Goal: Find specific page/section: Find specific page/section

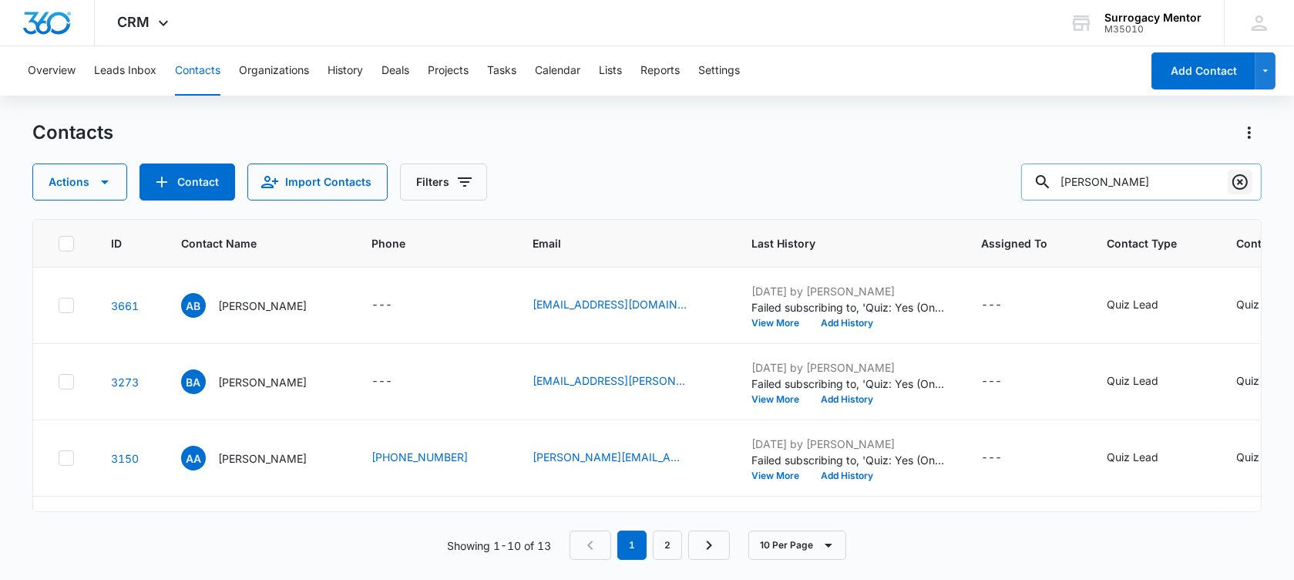
click at [1242, 176] on icon "Clear" at bounding box center [1240, 182] width 18 height 18
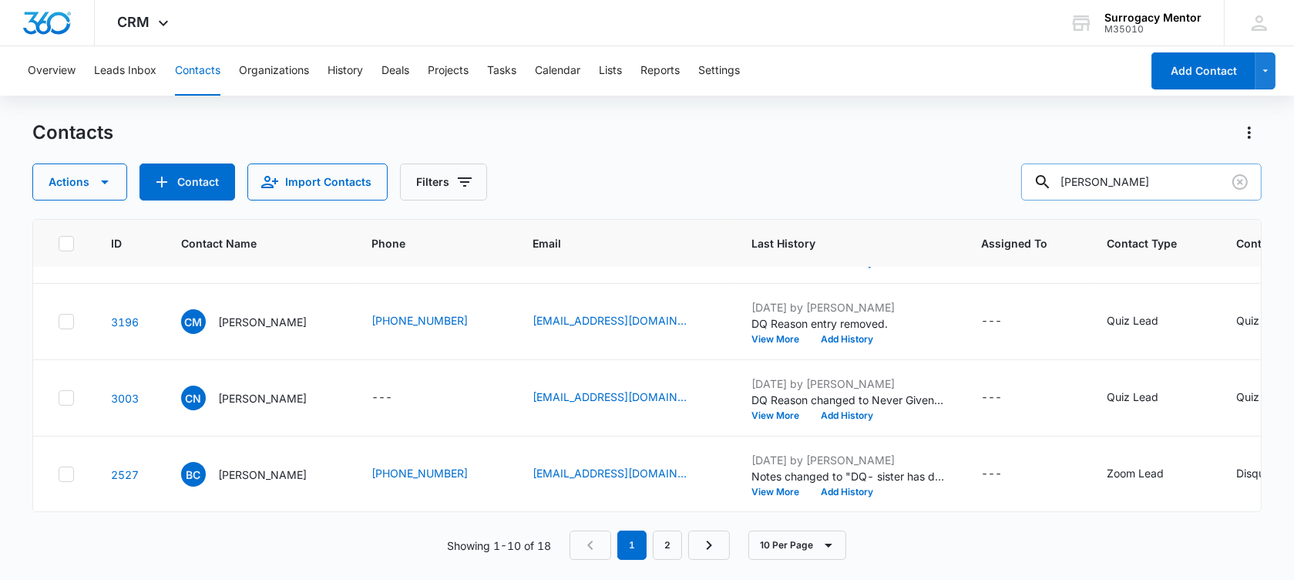
scroll to position [482, 0]
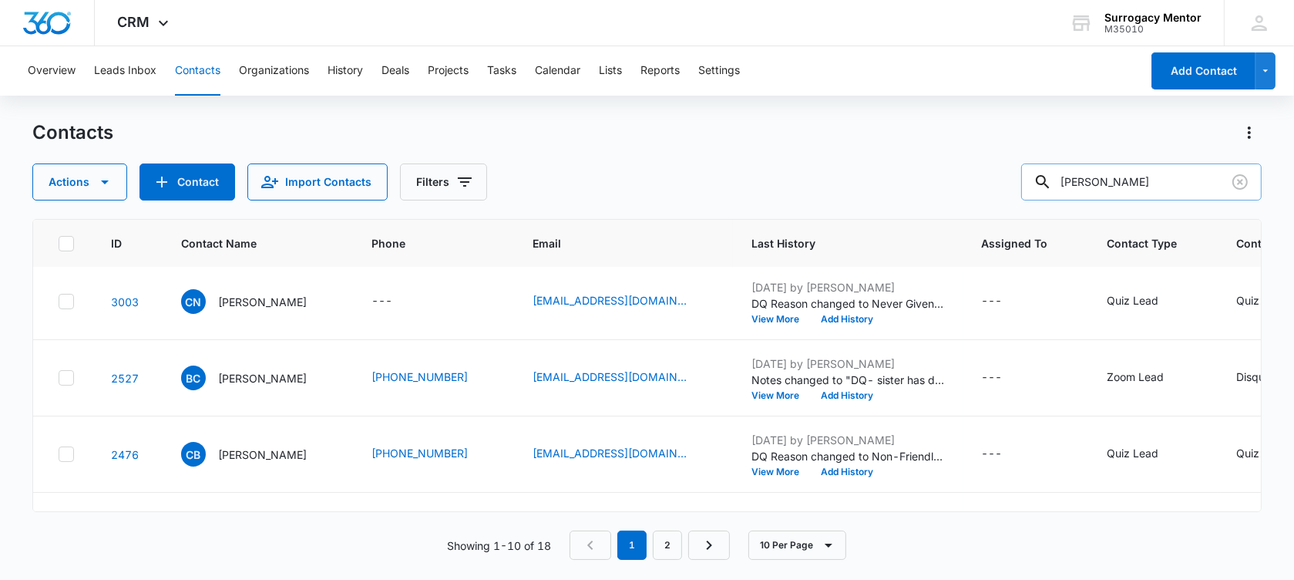
click at [1090, 181] on input "[PERSON_NAME]" at bounding box center [1141, 181] width 240 height 37
type input "[PERSON_NAME]"
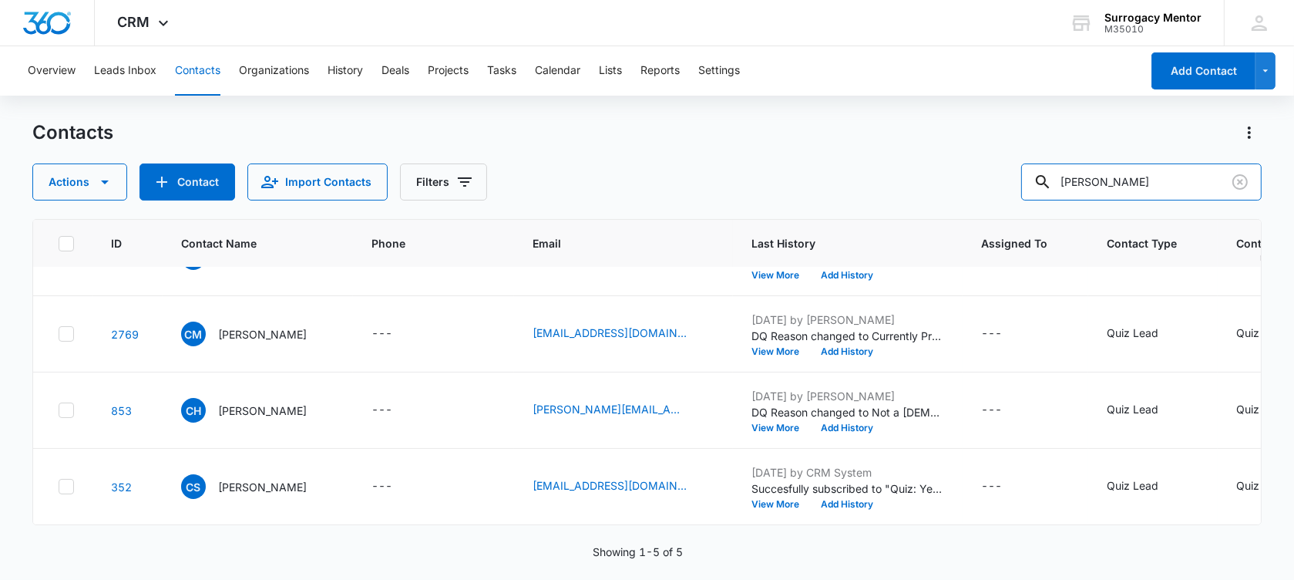
scroll to position [0, 0]
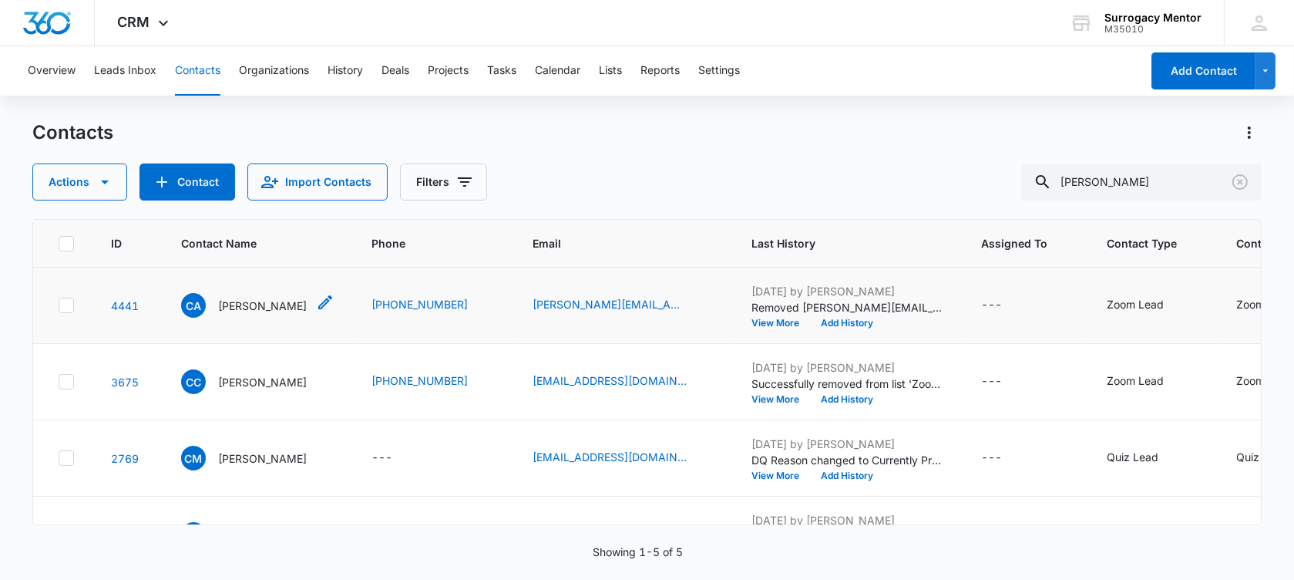
click at [251, 314] on p "[PERSON_NAME]" at bounding box center [262, 305] width 89 height 16
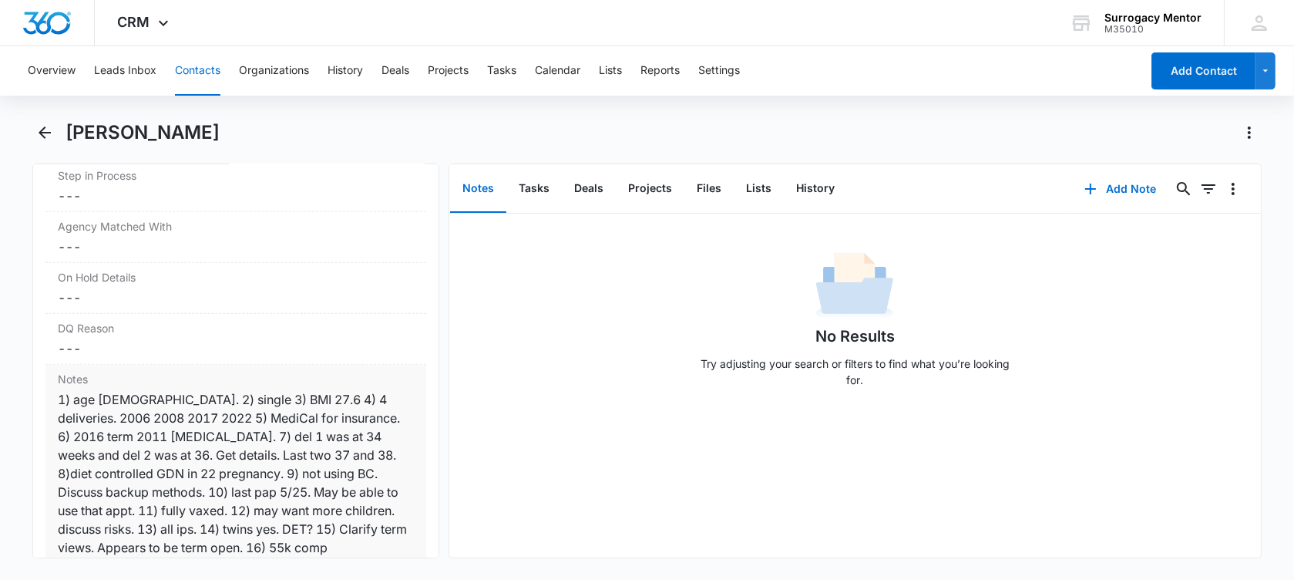
scroll to position [1349, 0]
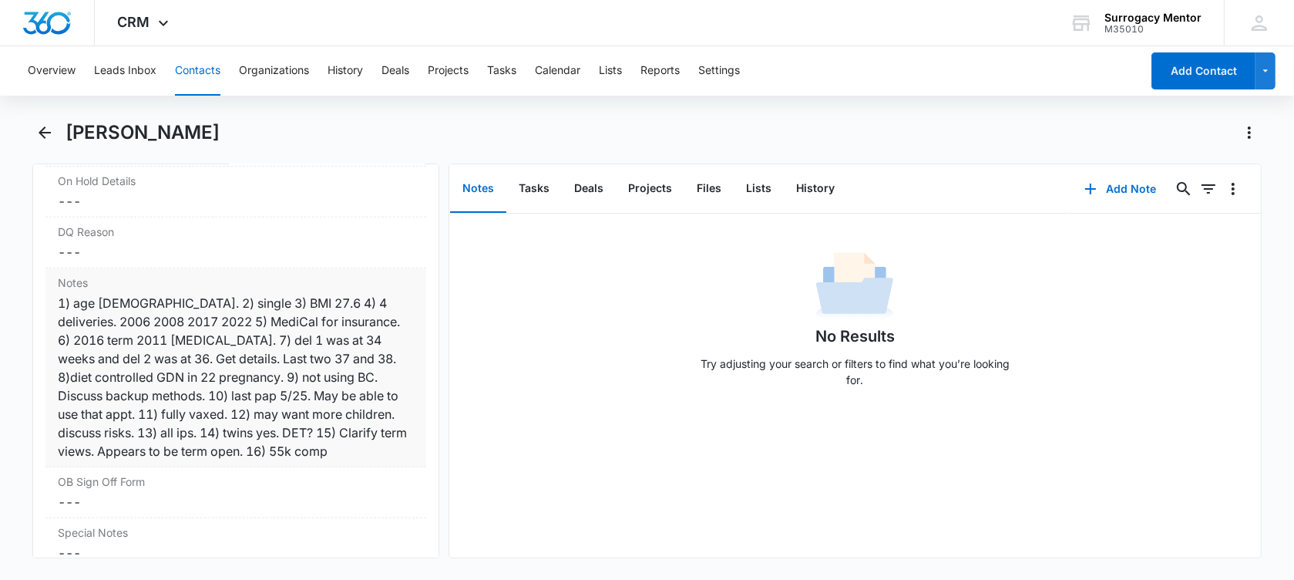
click at [322, 423] on div "1) age [DEMOGRAPHIC_DATA]. 2) single 3) BMI 27.6 4) 4 deliveries. 2006 2008 201…" at bounding box center [236, 377] width 356 height 166
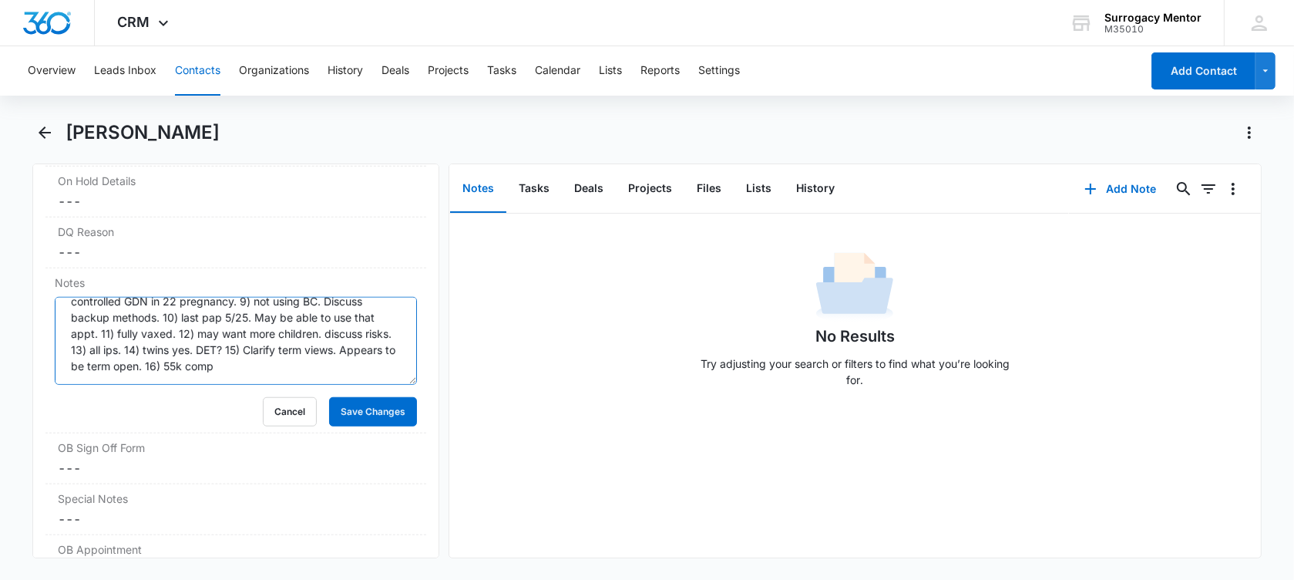
scroll to position [80, 0]
drag, startPoint x: 72, startPoint y: 313, endPoint x: 418, endPoint y: 412, distance: 359.8
click at [418, 412] on div "Remove CA [PERSON_NAME] Contact Info Name Cancel Save Changes [PERSON_NAME] Pho…" at bounding box center [235, 360] width 407 height 395
click at [273, 419] on button "Cancel" at bounding box center [290, 411] width 54 height 29
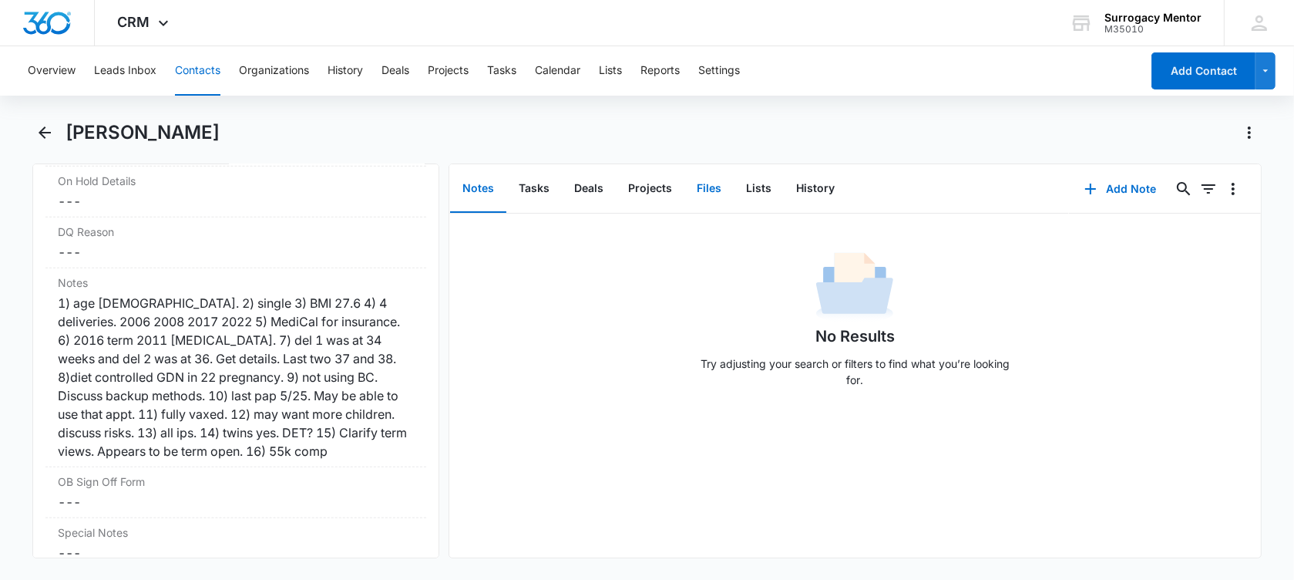
drag, startPoint x: 711, startPoint y: 186, endPoint x: 704, endPoint y: 200, distance: 14.8
click at [710, 186] on button "Files" at bounding box center [708, 189] width 49 height 48
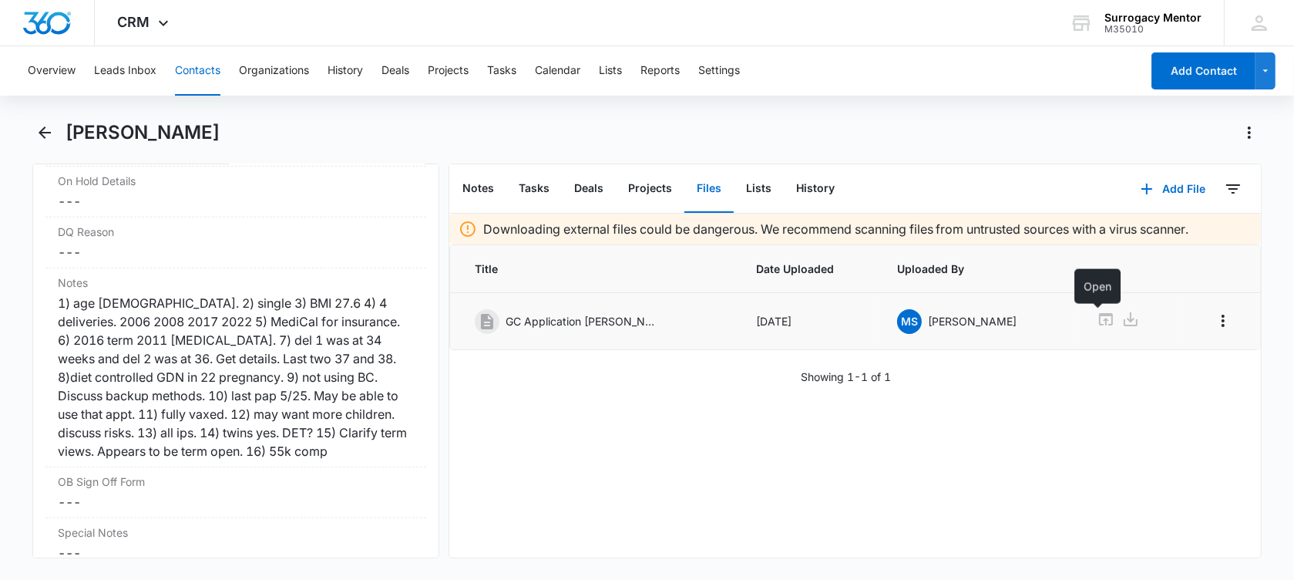
click at [1099, 314] on icon at bounding box center [1106, 319] width 14 height 12
